Goal: Task Accomplishment & Management: Use online tool/utility

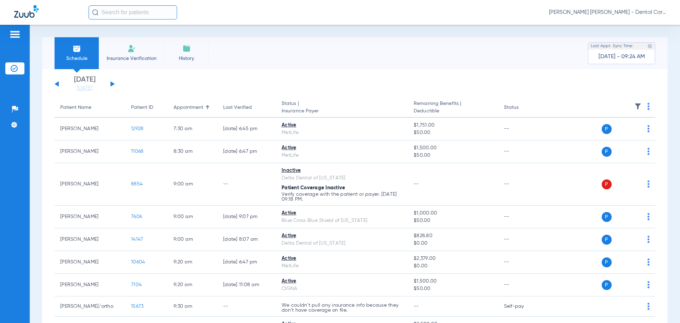
click at [112, 82] on div "[DATE] [DATE] [DATE] [DATE] [DATE] [DATE] [DATE] [DATE] [DATE] [DATE] [DATE] [D…" at bounding box center [85, 84] width 60 height 16
click at [113, 82] on div "[DATE] [DATE] [DATE] [DATE] [DATE] [DATE] [DATE] [DATE] [DATE] [DATE] [DATE] [D…" at bounding box center [85, 84] width 60 height 16
click at [112, 81] on div "[DATE] [DATE] [DATE] [DATE] [DATE] [DATE] [DATE] [DATE] [DATE] [DATE] [DATE] [D…" at bounding box center [85, 84] width 60 height 16
click at [110, 84] on div "[DATE] [DATE] [DATE] [DATE] [DATE] [DATE] [DATE] [DATE] [DATE] [DATE] [DATE] [D…" at bounding box center [85, 84] width 60 height 16
click at [113, 83] on button at bounding box center [113, 83] width 4 height 5
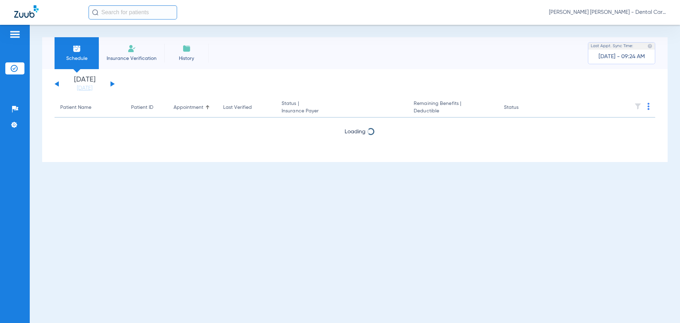
click at [113, 83] on button at bounding box center [113, 83] width 4 height 5
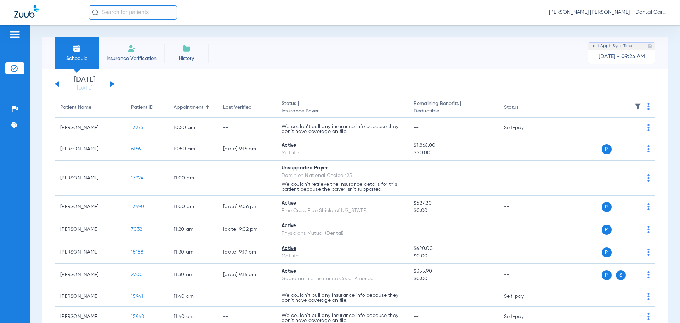
click at [113, 83] on button at bounding box center [113, 83] width 4 height 5
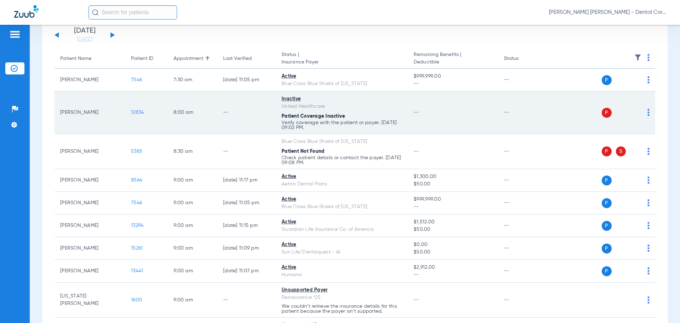
scroll to position [71, 0]
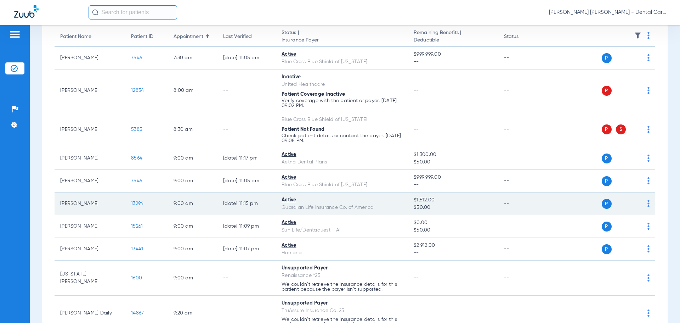
click at [134, 201] on span "13294" at bounding box center [137, 203] width 12 height 5
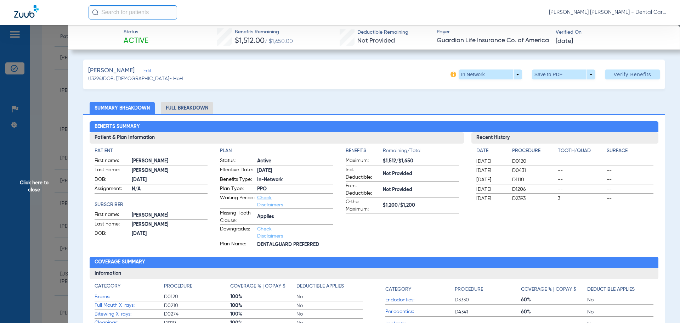
click at [194, 106] on li "Full Breakdown" at bounding box center [187, 108] width 52 height 12
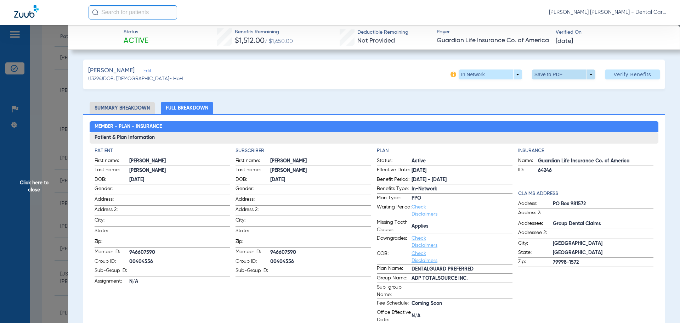
click at [558, 74] on span at bounding box center [563, 74] width 17 height 17
click at [550, 89] on span "Save to PDF" at bounding box center [561, 88] width 28 height 5
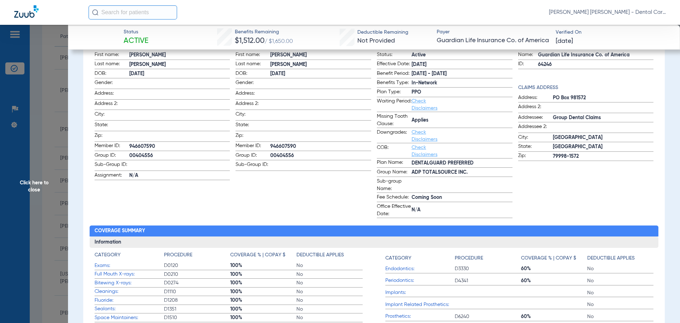
scroll to position [106, 0]
click at [37, 184] on span "Click here to close" at bounding box center [34, 186] width 68 height 323
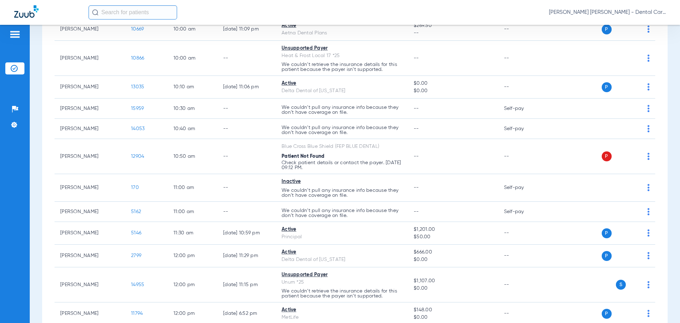
scroll to position [460, 0]
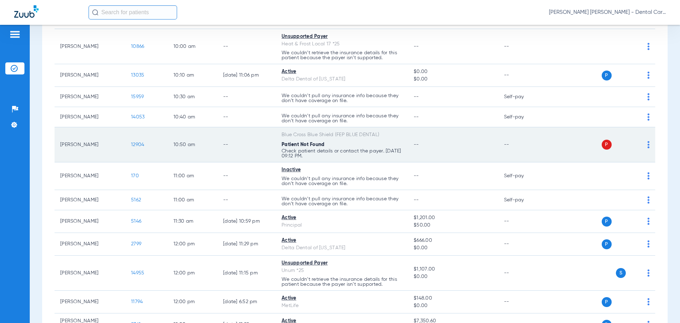
click at [139, 144] on span "12904" at bounding box center [137, 144] width 13 height 5
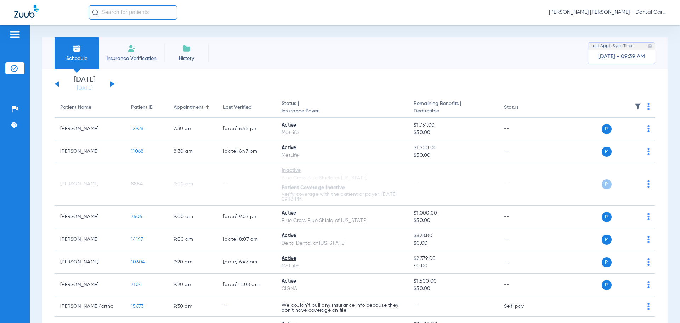
click at [114, 80] on div "[DATE] [DATE] [DATE] [DATE] [DATE] [DATE] [DATE] [DATE] [DATE] [DATE] [DATE] [D…" at bounding box center [85, 84] width 60 height 16
click at [113, 82] on div "[DATE] [DATE] [DATE] [DATE] [DATE] [DATE] [DATE] [DATE] [DATE] [DATE] [DATE] [D…" at bounding box center [85, 84] width 60 height 16
click at [112, 84] on button at bounding box center [113, 83] width 4 height 5
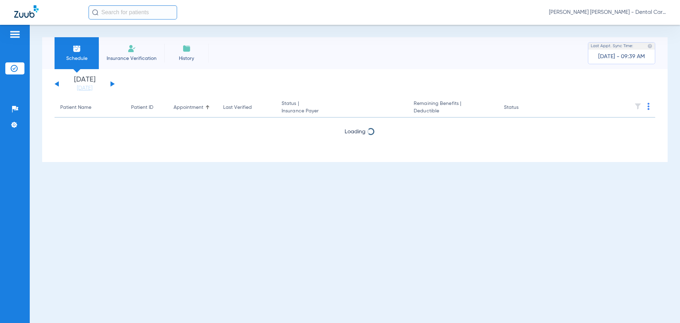
click at [112, 84] on button at bounding box center [113, 83] width 4 height 5
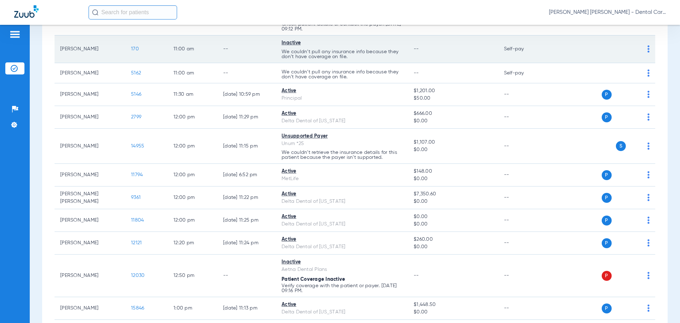
scroll to position [602, 0]
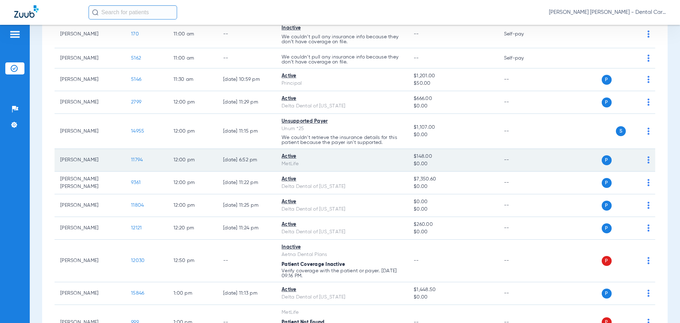
click at [137, 158] on span "11794" at bounding box center [137, 159] width 12 height 5
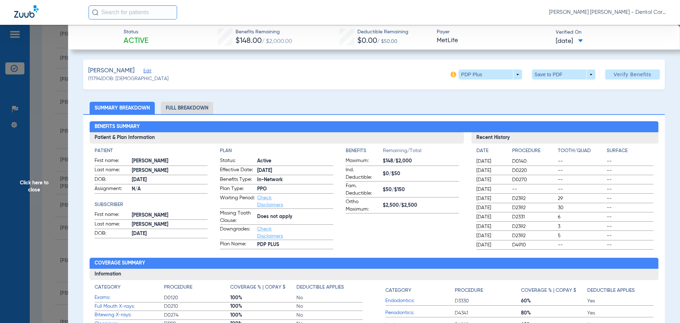
click at [173, 108] on li "Full Breakdown" at bounding box center [187, 108] width 52 height 12
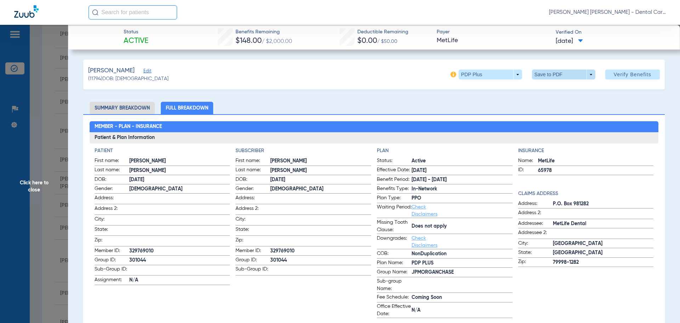
click at [544, 77] on span at bounding box center [563, 74] width 63 height 10
click at [542, 87] on button "insert_drive_file Save to PDF" at bounding box center [553, 88] width 53 height 14
click at [35, 184] on span "Click here to close" at bounding box center [34, 186] width 68 height 323
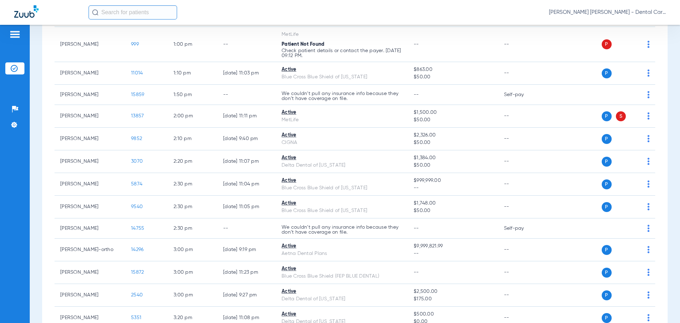
scroll to position [886, 0]
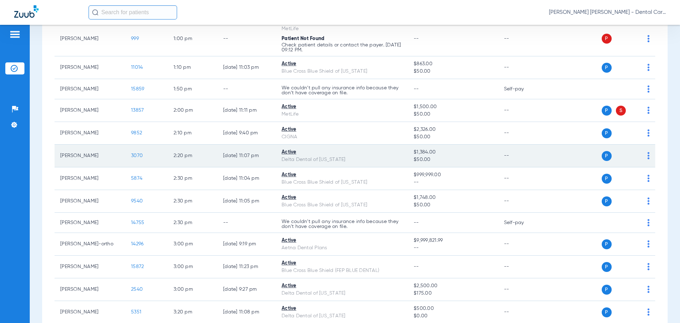
click at [135, 153] on span "3070" at bounding box center [137, 155] width 12 height 5
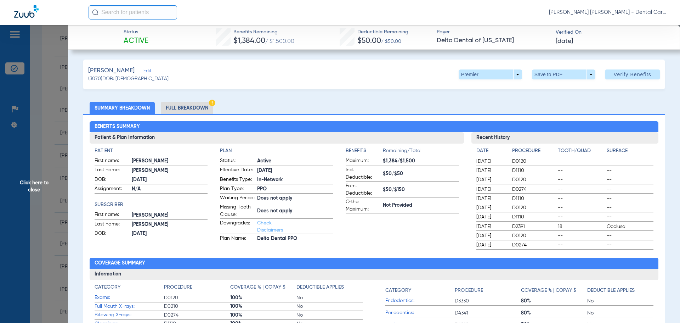
click at [191, 104] on li "Full Breakdown" at bounding box center [187, 108] width 52 height 12
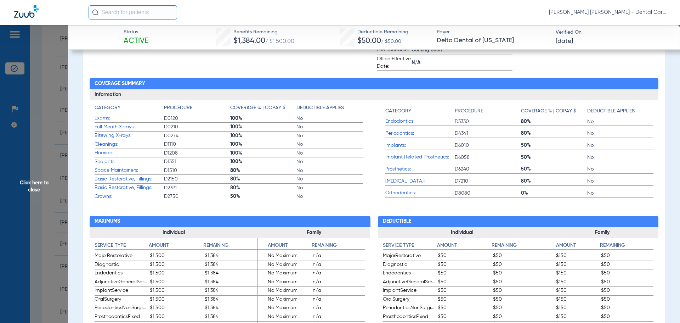
scroll to position [0, 0]
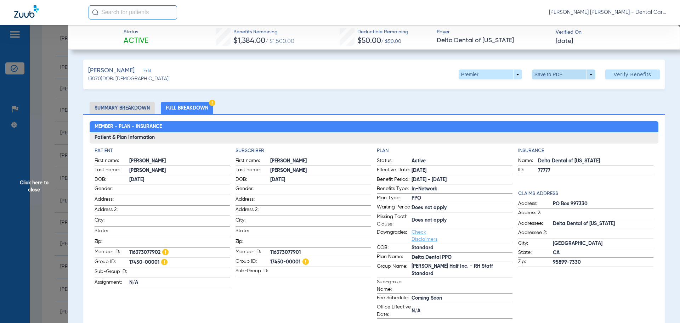
click at [555, 73] on span at bounding box center [563, 74] width 17 height 17
click at [550, 84] on button "insert_drive_file Save to PDF" at bounding box center [553, 88] width 53 height 14
drag, startPoint x: 33, startPoint y: 182, endPoint x: 38, endPoint y: 173, distance: 9.7
click at [34, 181] on span "Click here to close" at bounding box center [34, 186] width 68 height 323
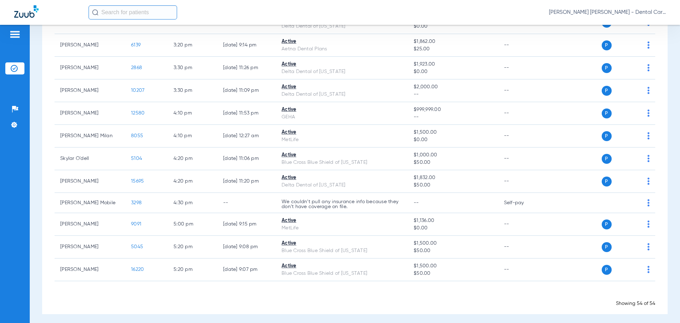
scroll to position [1178, 0]
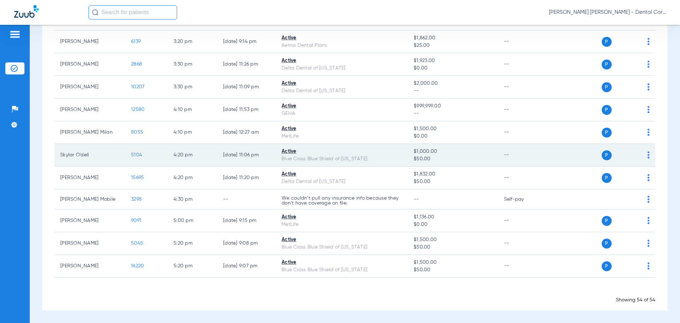
click at [134, 155] on span "5104" at bounding box center [136, 154] width 11 height 5
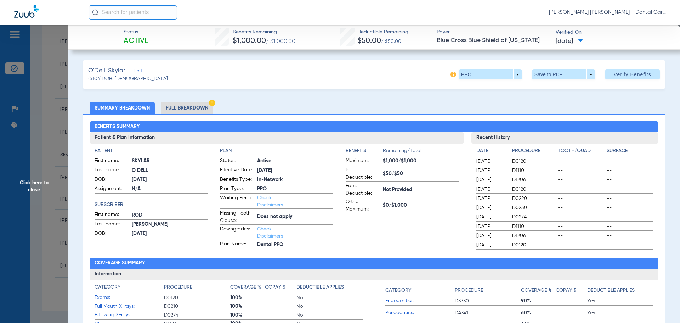
click at [196, 109] on li "Full Breakdown" at bounding box center [187, 108] width 52 height 12
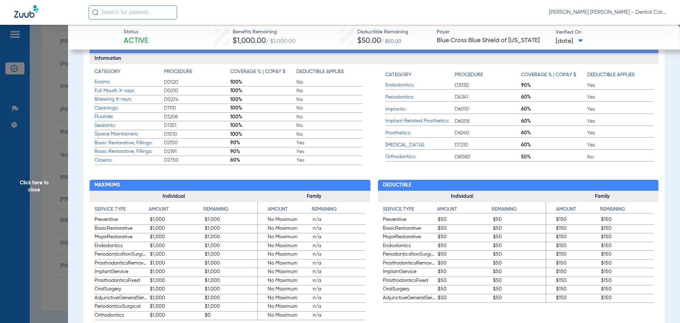
scroll to position [0, 0]
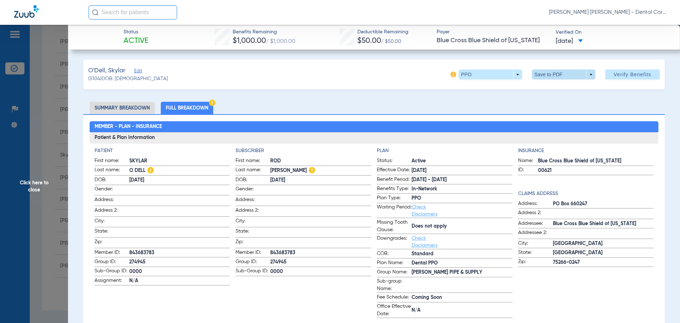
click at [544, 72] on span at bounding box center [563, 74] width 63 height 10
click at [543, 84] on button "insert_drive_file Save to PDF" at bounding box center [553, 88] width 53 height 14
click at [35, 183] on span "Click here to close" at bounding box center [34, 186] width 68 height 323
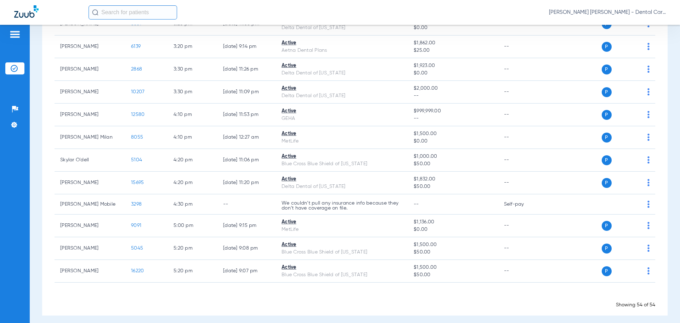
scroll to position [1178, 0]
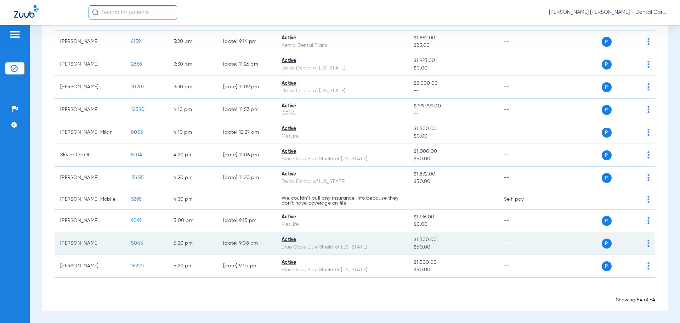
click at [136, 243] on span "5045" at bounding box center [137, 243] width 12 height 5
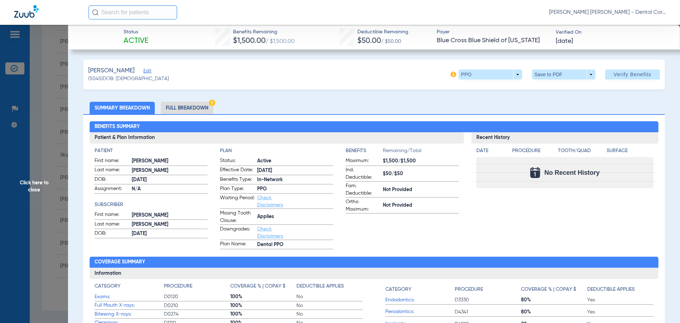
click at [190, 110] on li "Full Breakdown" at bounding box center [187, 108] width 52 height 12
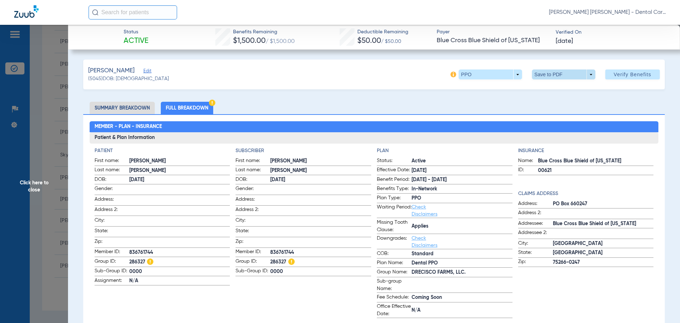
click at [555, 72] on span at bounding box center [563, 74] width 17 height 17
click at [552, 89] on span "Save to PDF" at bounding box center [561, 88] width 28 height 5
click at [31, 181] on span "Click here to close" at bounding box center [34, 186] width 68 height 323
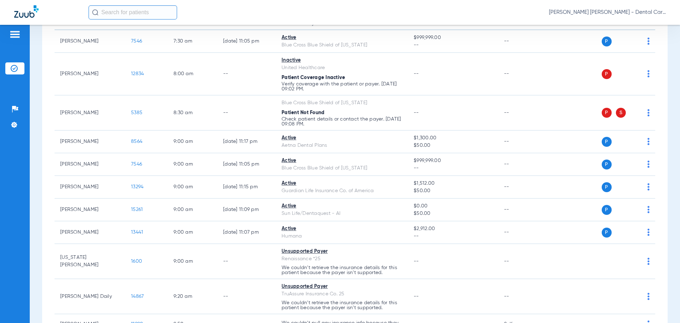
scroll to position [0, 0]
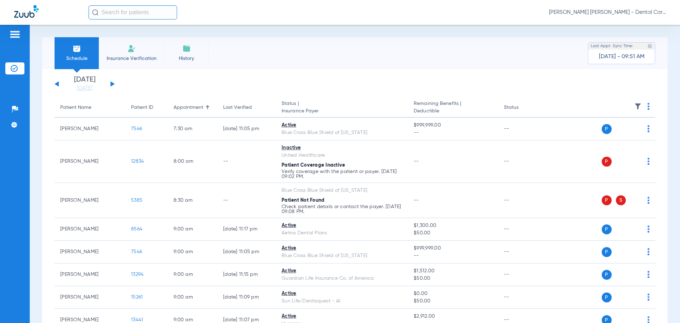
click at [57, 83] on button at bounding box center [57, 83] width 4 height 5
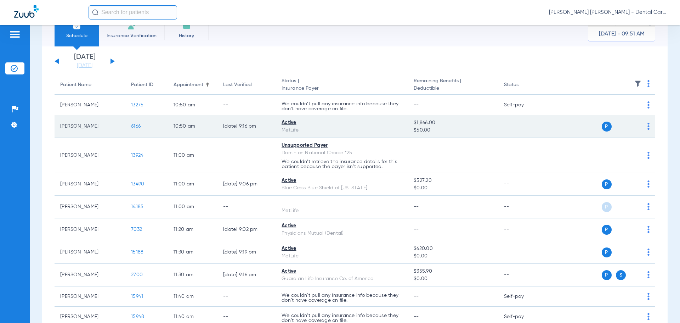
scroll to position [71, 0]
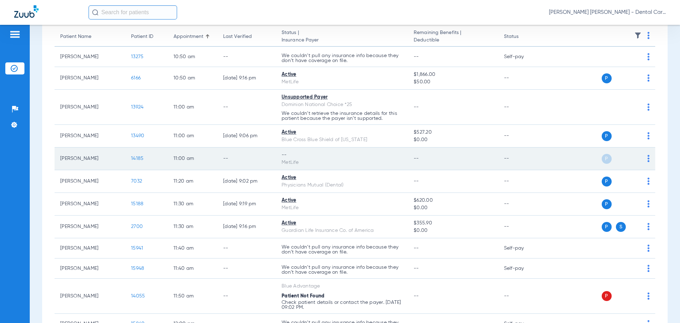
click at [137, 156] on span "14185" at bounding box center [137, 158] width 12 height 5
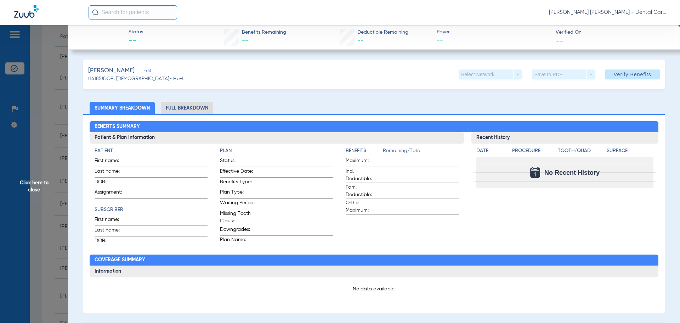
click at [38, 181] on span "Click here to close" at bounding box center [34, 186] width 68 height 323
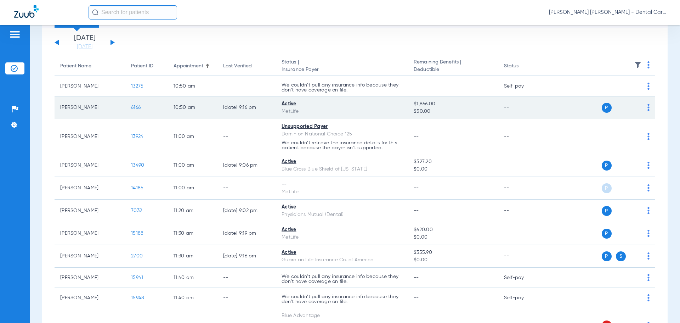
scroll to position [0, 0]
